Goal: Task Accomplishment & Management: Manage account settings

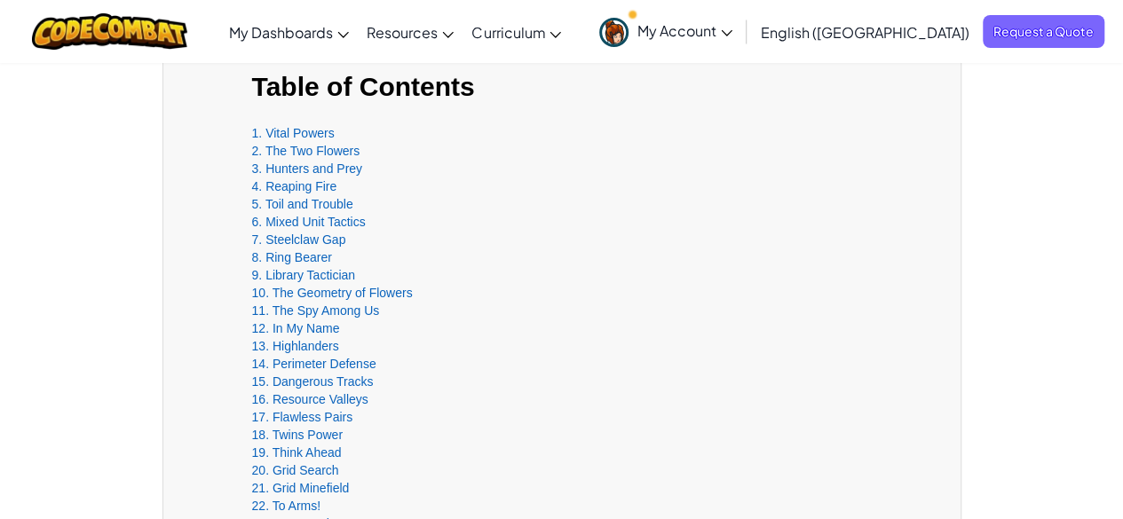
scroll to position [448, 0]
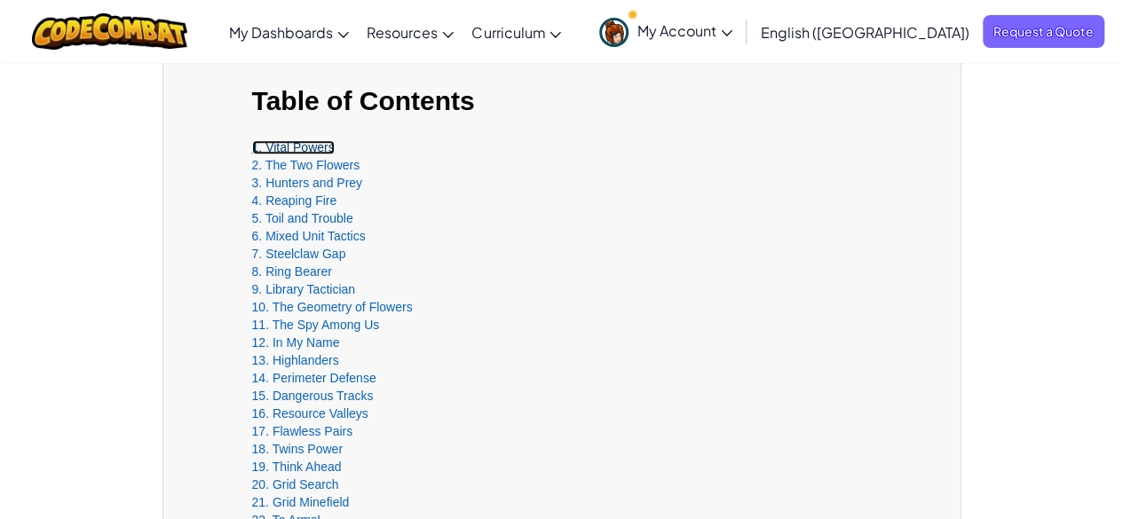
click at [317, 144] on link "1. Vital Powers" at bounding box center [293, 147] width 83 height 14
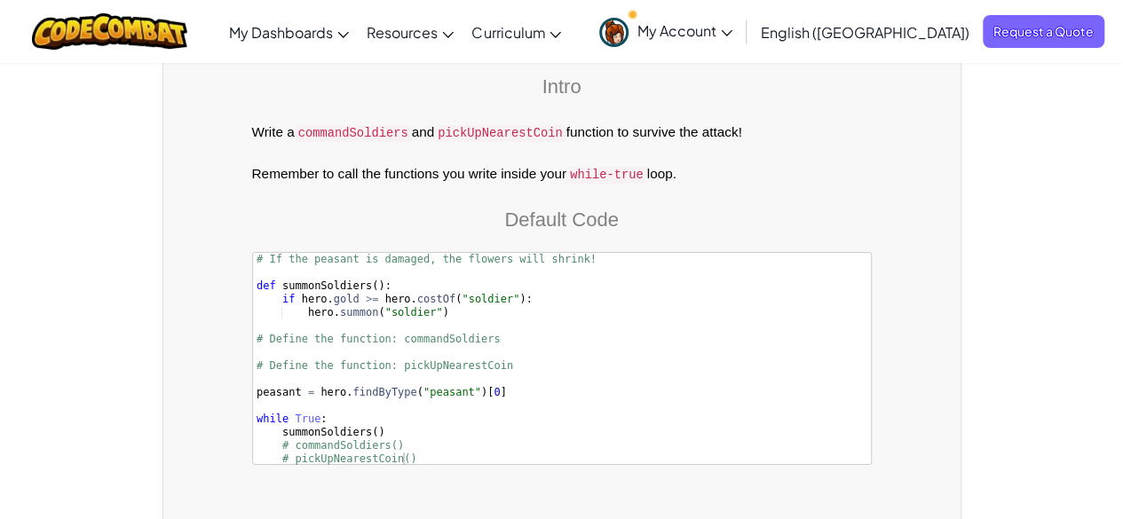
scroll to position [2963, 0]
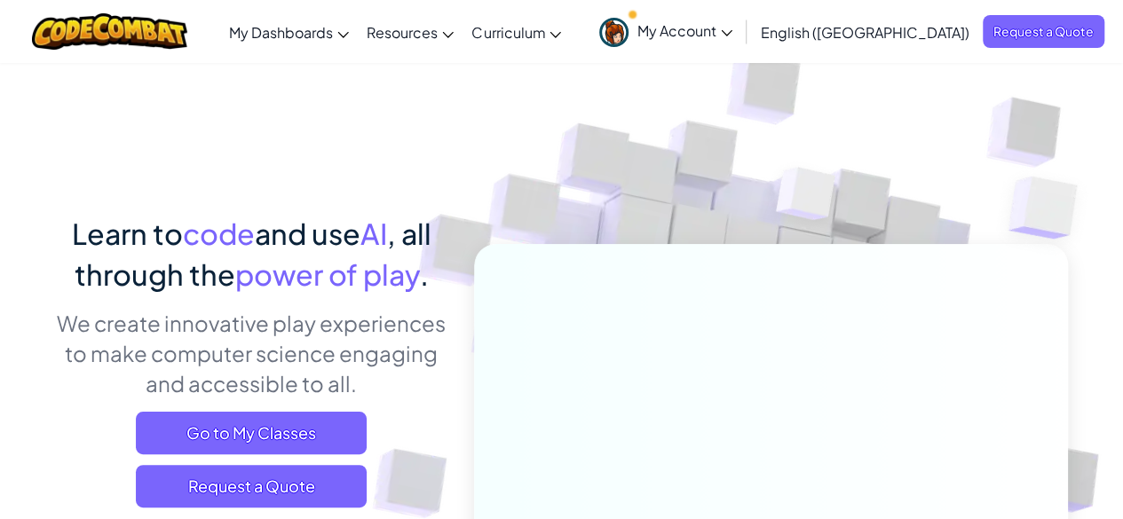
click at [732, 32] on icon at bounding box center [727, 33] width 12 height 6
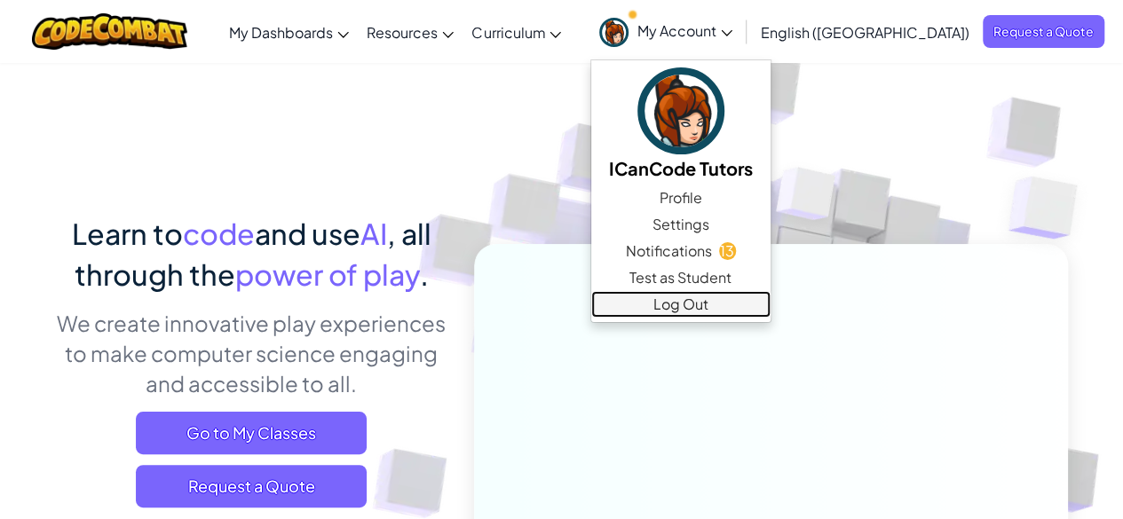
click at [771, 296] on link "Log Out" at bounding box center [680, 304] width 179 height 27
